Goal: Information Seeking & Learning: Learn about a topic

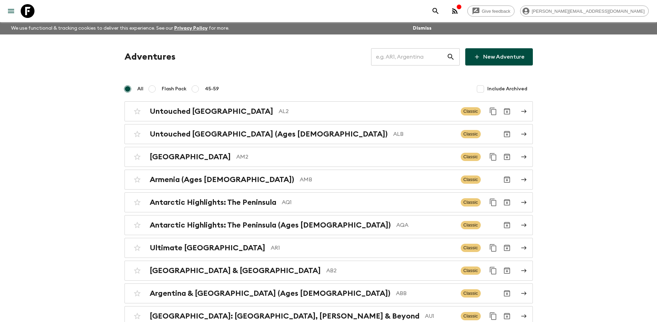
click at [439, 60] on input "text" at bounding box center [409, 56] width 76 height 19
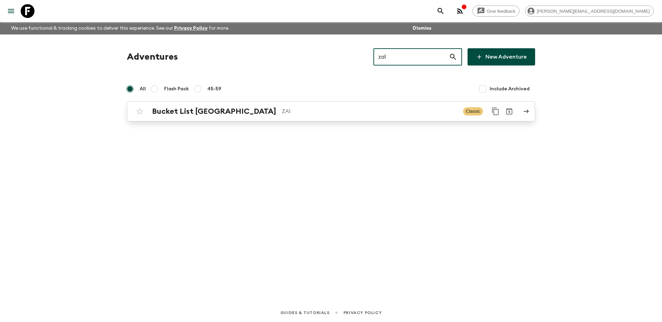
type input "za1"
click at [329, 108] on p "ZA1" at bounding box center [370, 111] width 176 height 8
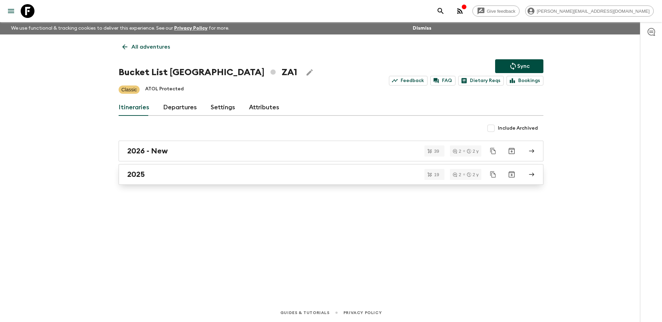
click at [217, 176] on div "2025" at bounding box center [324, 174] width 395 height 9
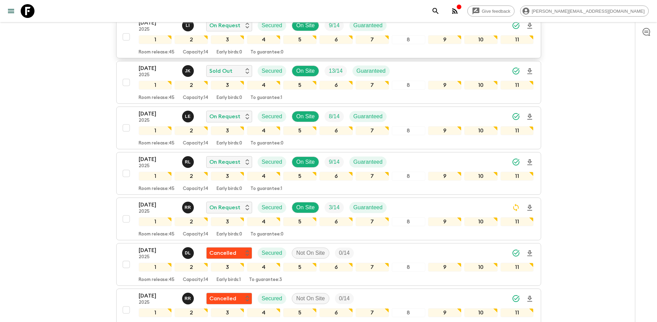
scroll to position [238, 0]
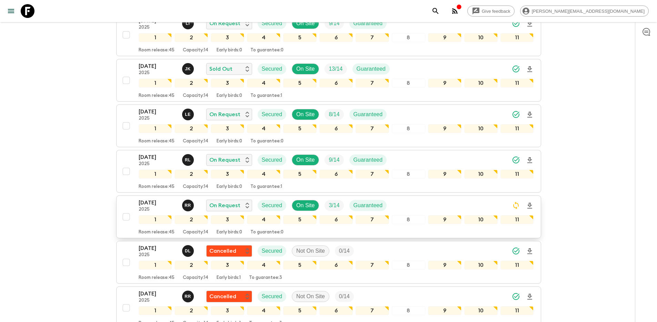
click at [131, 199] on div "19 Oct 2025 2025 R R On Request Secured On Site 3 / 14 Guaranteed 1 2 3 4 5 6 7…" at bounding box center [326, 217] width 415 height 37
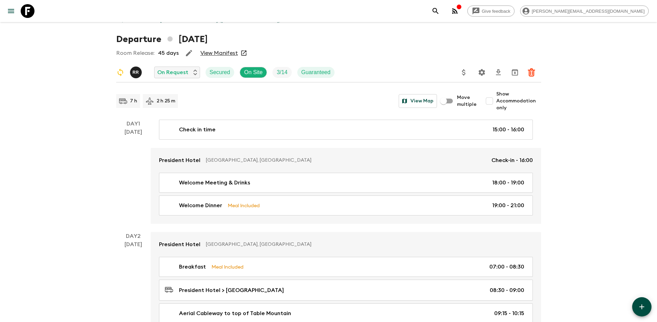
scroll to position [28, 0]
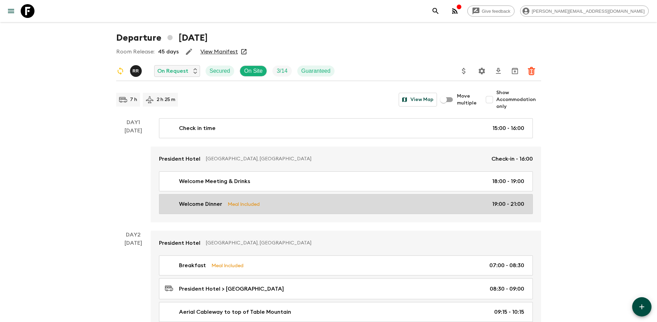
click at [286, 204] on div "Welcome Dinner Meal Included 19:00 - 21:00" at bounding box center [345, 204] width 360 height 8
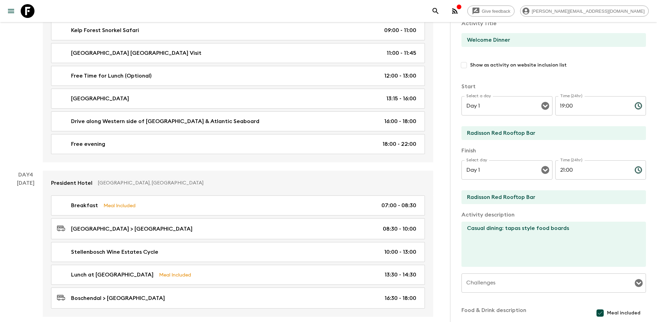
scroll to position [495, 0]
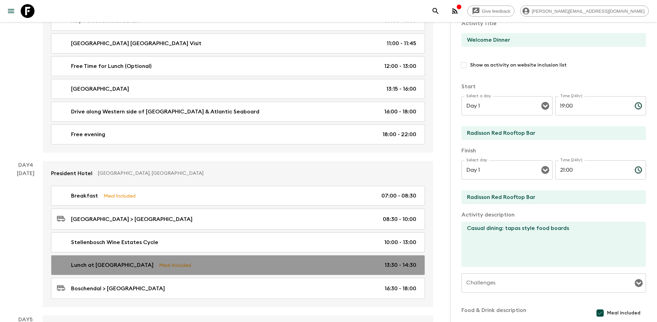
click at [225, 260] on link "Lunch at Boschendal Wine Estate Meal Included 13:30 - 14:30" at bounding box center [238, 265] width 374 height 20
type input "Lunch at [GEOGRAPHIC_DATA]"
type input "Boschendal"
type textarea "Summer-inspired three-course shared lunch for two with complimentary wine pairi…"
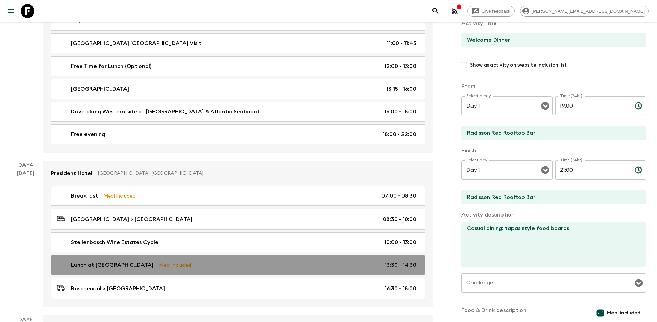
type textarea "Lunch included"
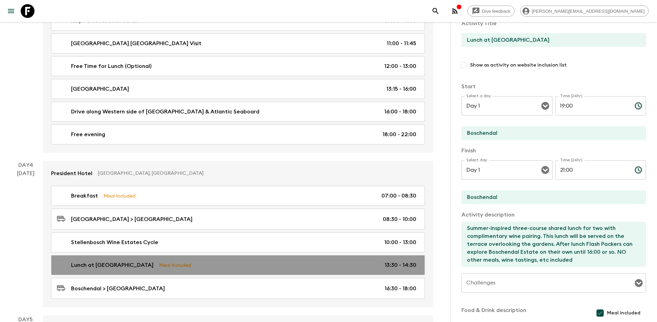
type input "Day 4"
type input "13:30"
type input "Day 4"
type input "14:30"
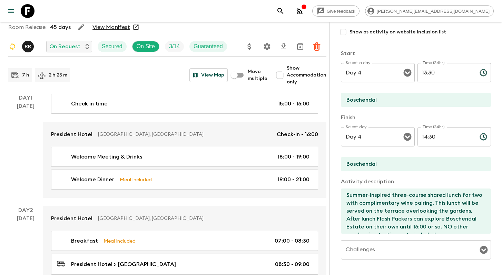
scroll to position [85, 0]
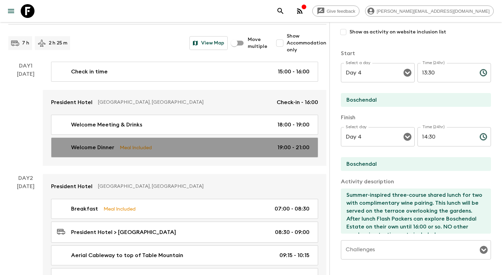
click at [191, 146] on div "Welcome Dinner Meal Included 19:00 - 21:00" at bounding box center [183, 148] width 253 height 8
type input "Welcome Dinner"
type input "Radisson Red Rooftop Bar"
type textarea "Casual dining: tapas style food boards"
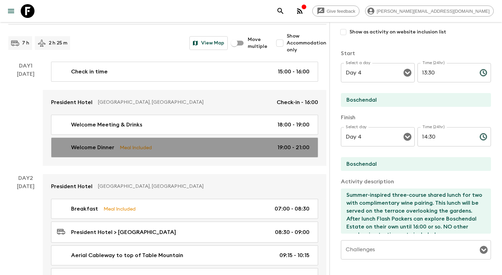
type textarea "Meal included"
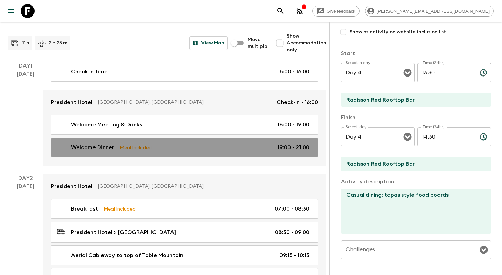
type input "Day 1"
type input "19:00"
type input "Day 1"
type input "21:00"
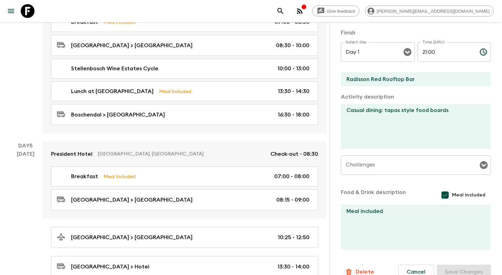
scroll to position [671, 0]
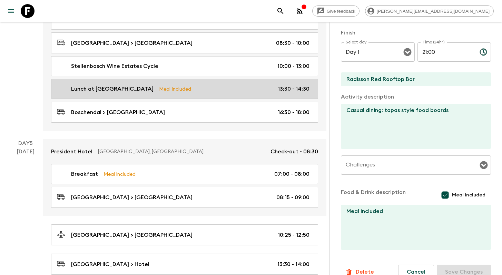
click at [214, 88] on div "Lunch at Boschendal Wine Estate Meal Included 13:30 - 14:30" at bounding box center [183, 89] width 253 height 8
type input "Lunch at [GEOGRAPHIC_DATA]"
type input "Boschendal"
type textarea "Summer-inspired three-course shared lunch for two with complimentary wine pairi…"
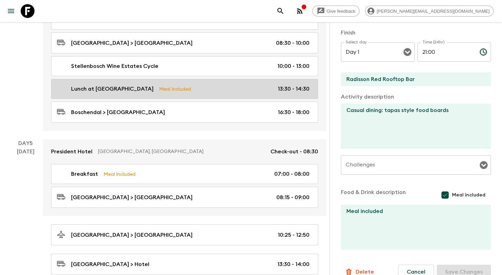
type textarea "Lunch included"
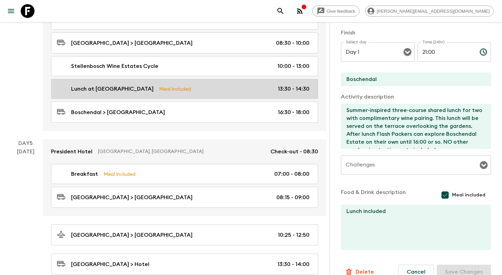
type input "Day 4"
type input "13:30"
type input "Day 4"
type input "14:30"
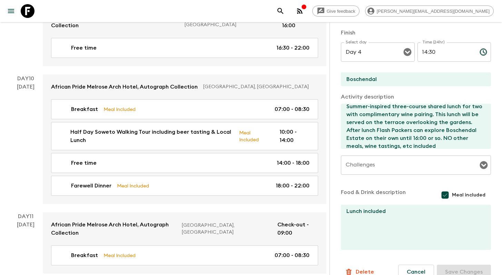
scroll to position [1750, 0]
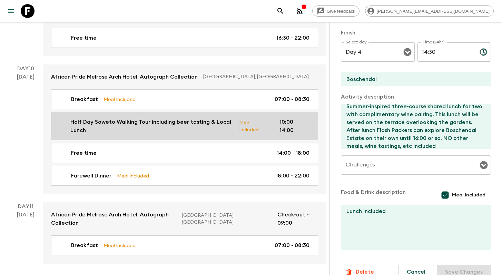
click at [145, 118] on p "Half Day Soweto Walking Tour including beer tasting & Local Lunch" at bounding box center [151, 126] width 163 height 17
type input "Half Day Soweto Walking Tour including beer tasting & Local Lunch"
type input "[GEOGRAPHIC_DATA]"
type textarea ""Soweto Walking Tour (3 hours) including: - [PERSON_NAME][GEOGRAPHIC_DATA] (clo…"
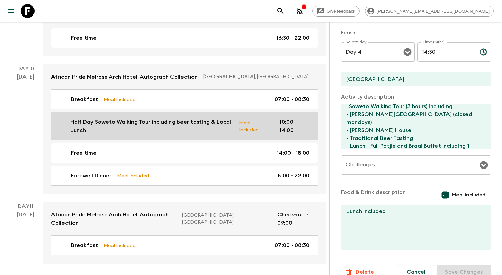
type input "Day 10"
type input "10:00"
type input "Day 10"
type input "14:00"
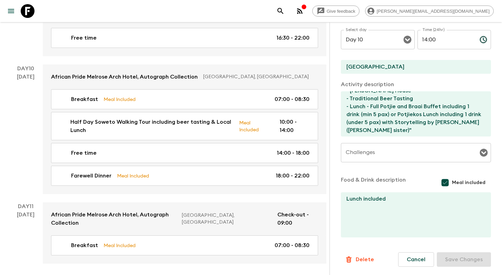
scroll to position [32, 0]
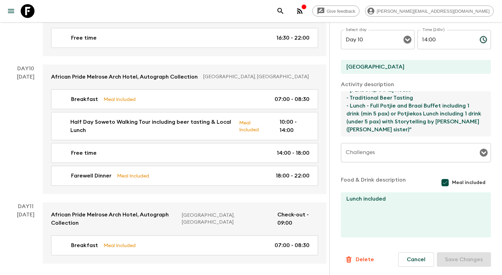
drag, startPoint x: 392, startPoint y: 114, endPoint x: 423, endPoint y: 113, distance: 31.8
click at [423, 113] on textarea ""Soweto Walking Tour (3 hours) including: - [PERSON_NAME][GEOGRAPHIC_DATA] (clo…" at bounding box center [413, 113] width 145 height 45
click at [432, 116] on textarea ""Soweto Walking Tour (3 hours) including: - [PERSON_NAME][GEOGRAPHIC_DATA] (clo…" at bounding box center [413, 113] width 145 height 45
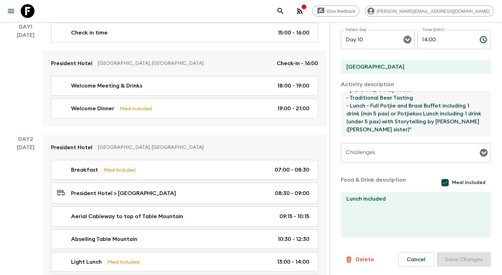
scroll to position [0, 0]
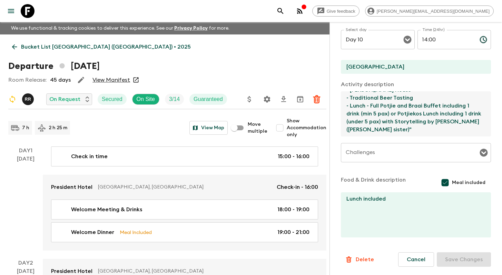
click at [24, 47] on p "Bucket List [GEOGRAPHIC_DATA] ([GEOGRAPHIC_DATA]) • 2025" at bounding box center [106, 47] width 170 height 8
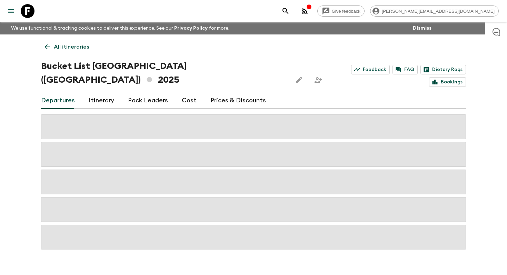
click at [55, 47] on p "All itineraries" at bounding box center [71, 47] width 35 height 8
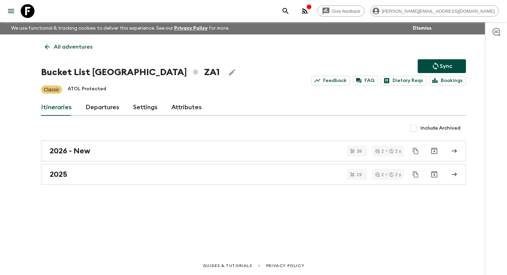
click at [79, 46] on p "All adventures" at bounding box center [73, 47] width 39 height 8
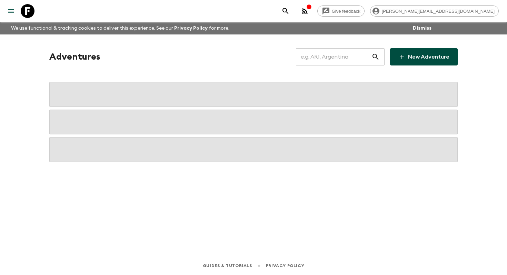
click at [342, 58] on input "text" at bounding box center [334, 56] width 76 height 19
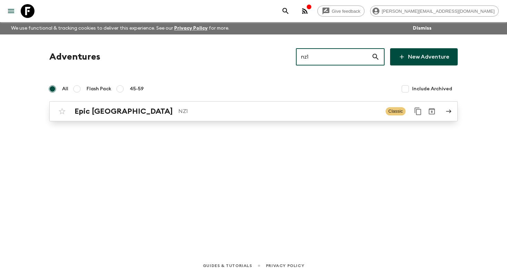
type input "nz1"
click at [286, 110] on p "NZ1" at bounding box center [279, 111] width 202 height 8
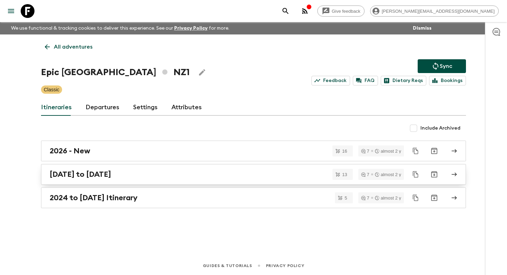
click at [205, 175] on div "[DATE] to [DATE]" at bounding box center [247, 174] width 395 height 9
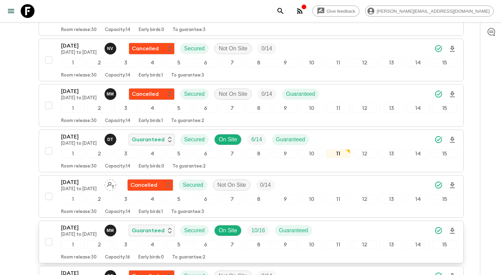
scroll to position [232, 0]
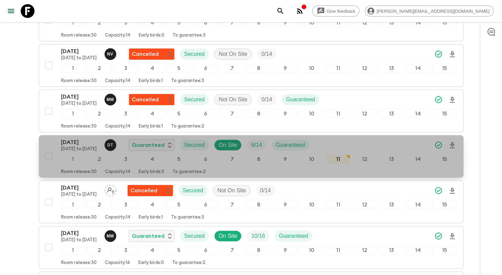
click at [50, 145] on div "[DATE] [DATE] to [DATE] D T Guaranteed Secured On Site 6 / 14 Guaranteed 1 2 3 …" at bounding box center [249, 156] width 415 height 37
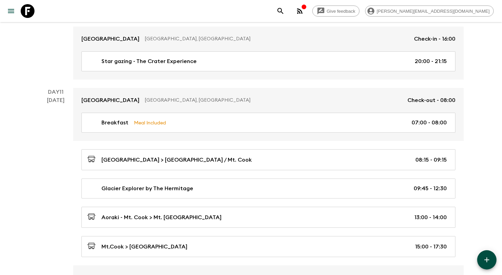
scroll to position [1757, 0]
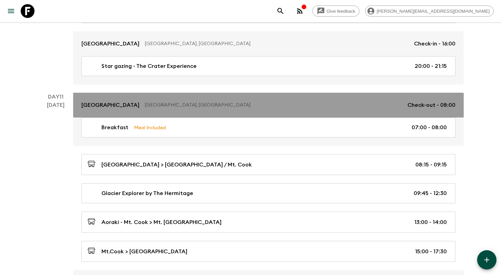
click at [85, 97] on link "[GEOGRAPHIC_DATA], [GEOGRAPHIC_DATA] Check-out - 08:00" at bounding box center [268, 105] width 391 height 25
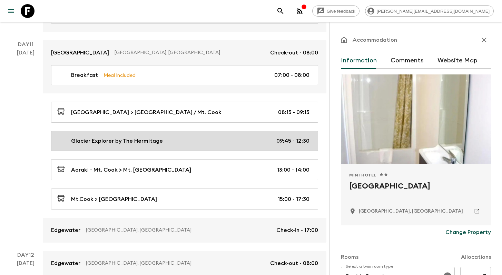
scroll to position [1829, 0]
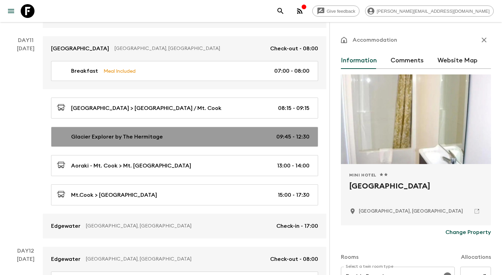
click at [185, 133] on div "Glacier Explorer by The Hermitage 09:45 - 12:30" at bounding box center [183, 137] width 253 height 8
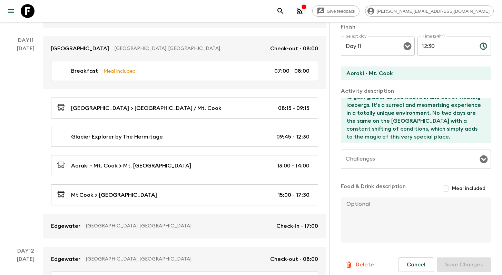
scroll to position [24, 0]
